Goal: Download file/media

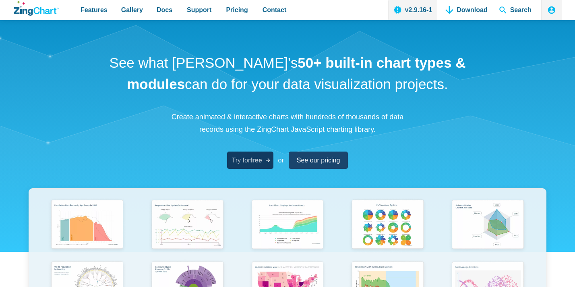
click at [256, 157] on strong "free" at bounding box center [256, 160] width 12 height 7
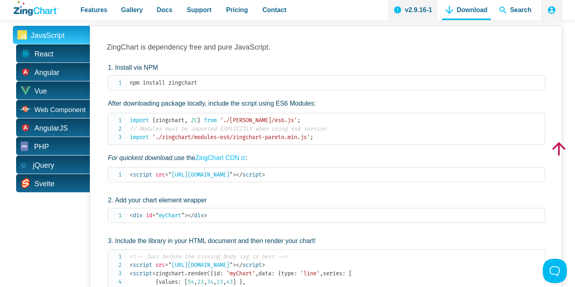
scroll to position [358, 0]
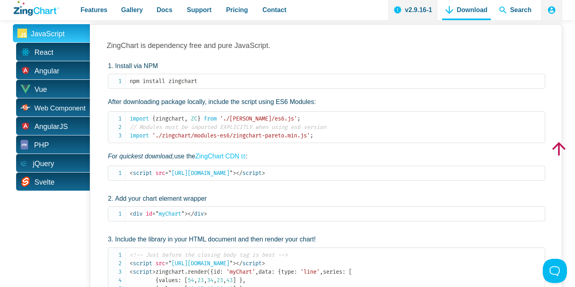
click at [318, 97] on p "After downloading package locally, include the script using ES6 Modules:" at bounding box center [326, 102] width 437 height 10
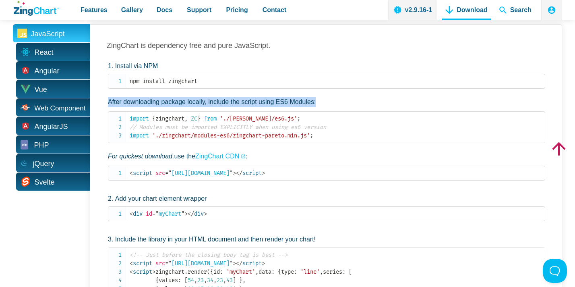
click at [318, 97] on p "After downloading package locally, include the script using ES6 Modules:" at bounding box center [326, 102] width 437 height 10
click at [334, 97] on p "After downloading package locally, include the script using ES6 Modules:" at bounding box center [326, 102] width 437 height 10
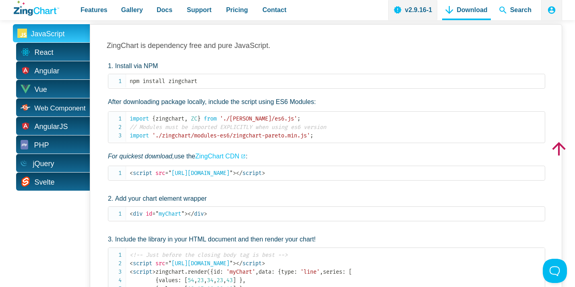
click at [334, 97] on p "After downloading package locally, include the script using ES6 Modules:" at bounding box center [326, 102] width 437 height 10
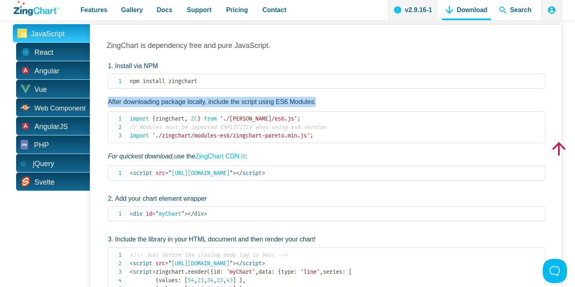
click at [334, 97] on p "After downloading package locally, include the script using ES6 Modules:" at bounding box center [326, 102] width 437 height 10
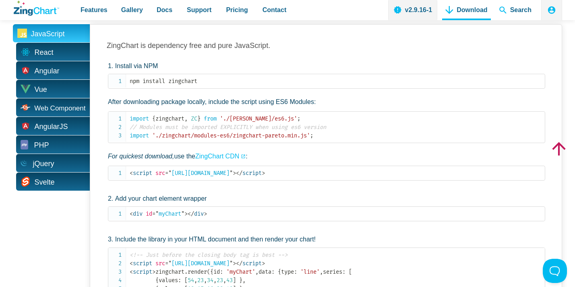
click at [341, 193] on li "Add your chart element wrapper < div id = " myChart " > </ div >" at bounding box center [326, 207] width 437 height 28
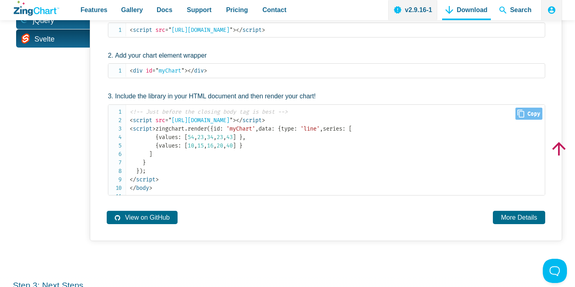
scroll to position [0, 0]
